Goal: Find specific page/section: Find specific page/section

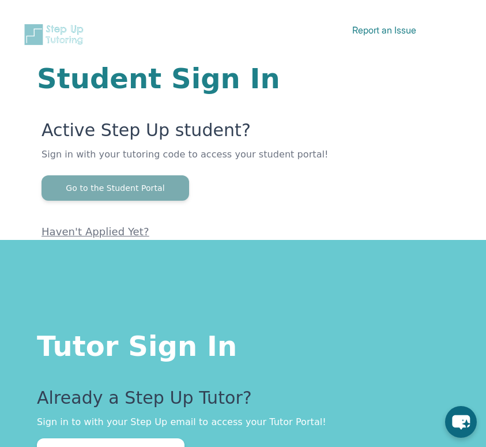
click at [169, 182] on button "Go to the Student Portal" at bounding box center [116, 187] width 148 height 25
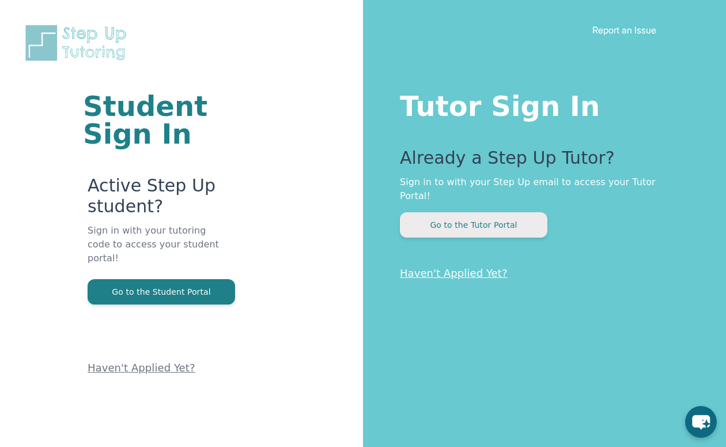
click at [485, 217] on button "Go to the Tutor Portal" at bounding box center [474, 224] width 148 height 25
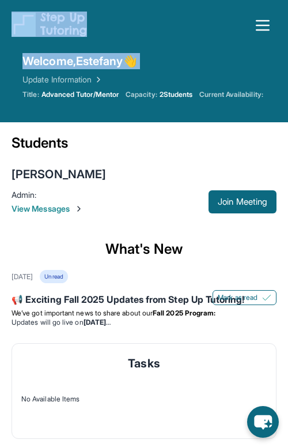
drag, startPoint x: 2, startPoint y: 77, endPoint x: -191, endPoint y: 77, distance: 193.1
click at [0, 77] on html "Open sidebar Welcome, Estefany 👋 Update Information Title: Advanced Tutor/Mento…" at bounding box center [144, 225] width 288 height 450
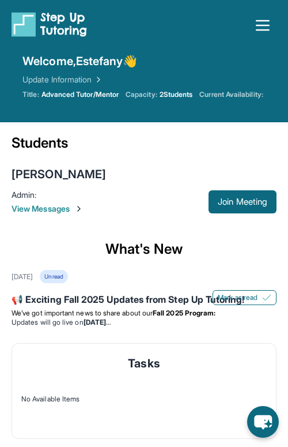
click at [42, 135] on div "Students" at bounding box center [144, 146] width 265 height 25
